Goal: Obtain resource: Obtain resource

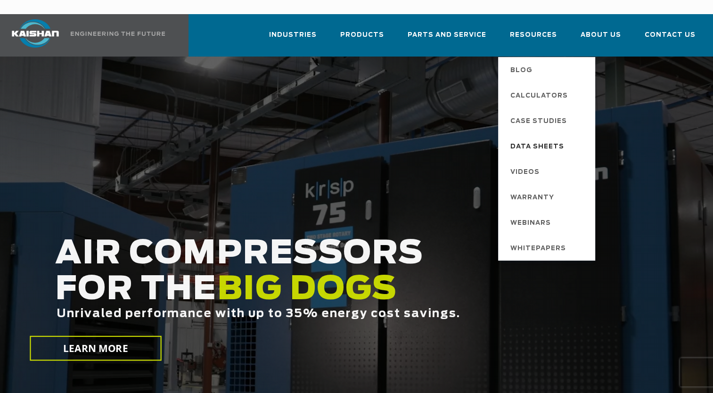
click at [543, 139] on span "Data Sheets" at bounding box center [538, 147] width 54 height 16
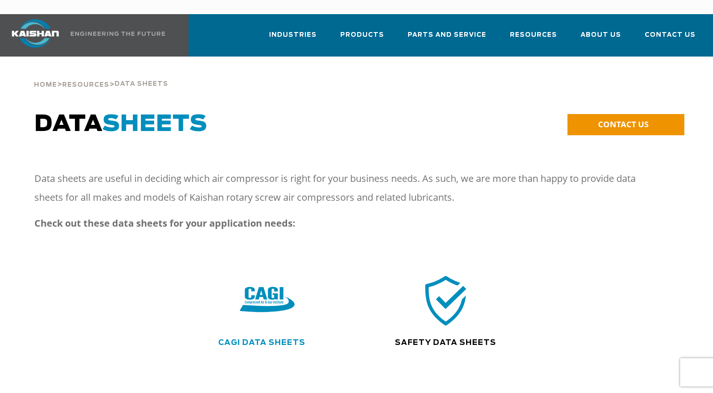
click at [243, 339] on link "CAGI Data Sheets" at bounding box center [261, 343] width 87 height 8
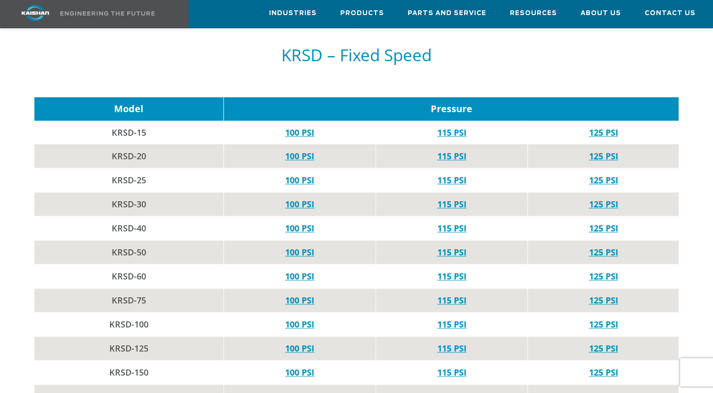
scroll to position [1012, 0]
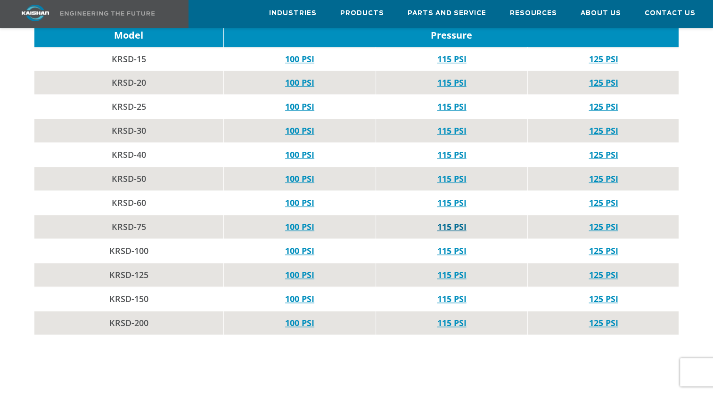
click at [450, 221] on link "115 PSI" at bounding box center [452, 226] width 29 height 11
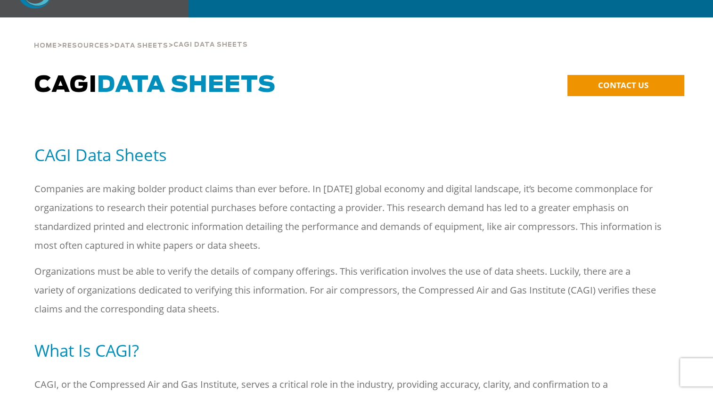
scroll to position [0, 0]
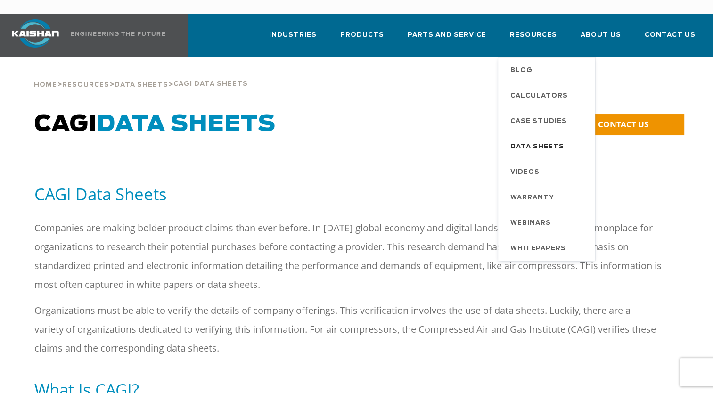
click at [538, 139] on span "Data Sheets" at bounding box center [538, 147] width 54 height 16
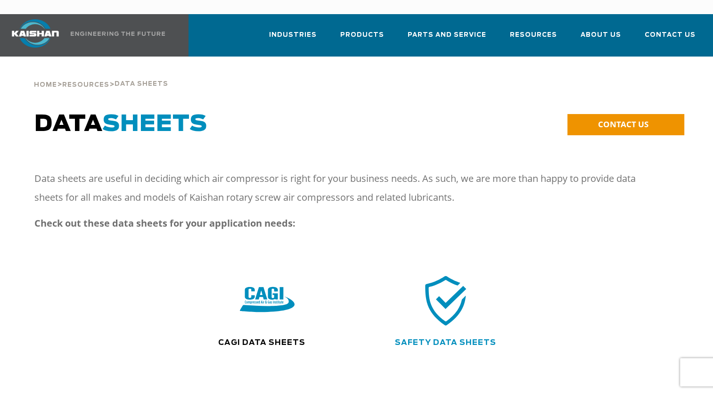
click at [438, 339] on link "Safety Data Sheets" at bounding box center [445, 343] width 101 height 8
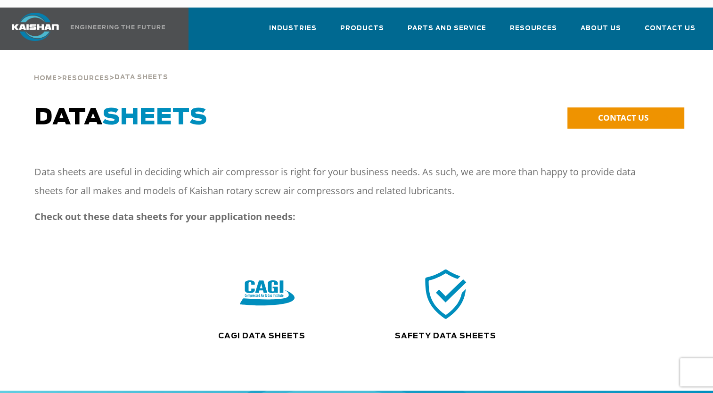
scroll to position [4, 0]
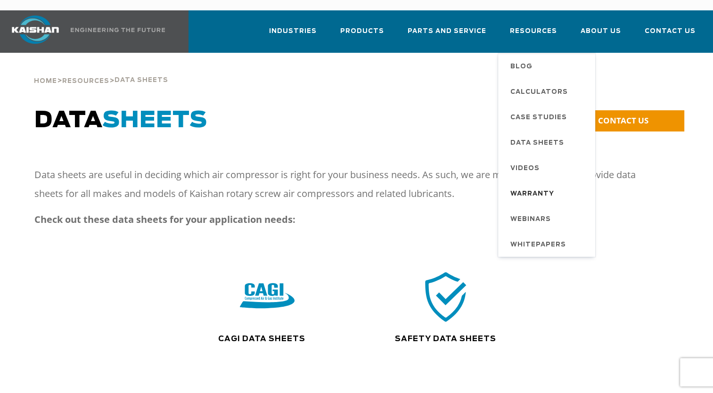
click at [545, 186] on span "Warranty" at bounding box center [533, 194] width 44 height 16
